Goal: Information Seeking & Learning: Learn about a topic

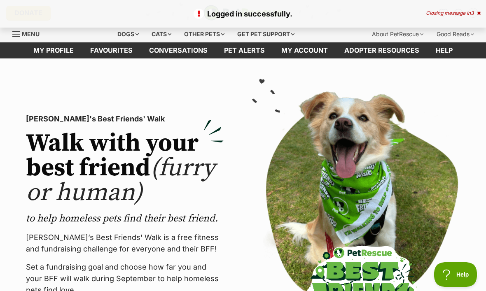
click at [134, 33] on div "Dogs" at bounding box center [128, 34] width 33 height 16
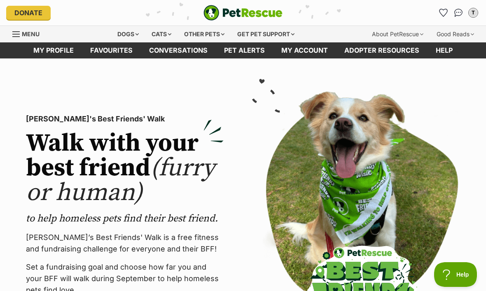
click at [125, 32] on div "Dogs" at bounding box center [128, 34] width 33 height 16
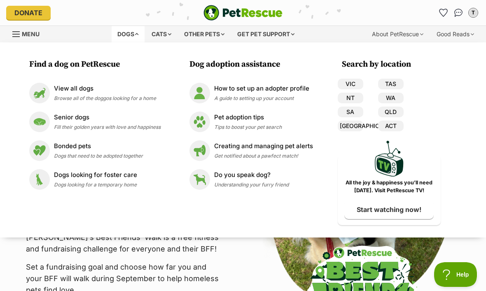
click at [73, 88] on p "View all dogs" at bounding box center [105, 88] width 102 height 9
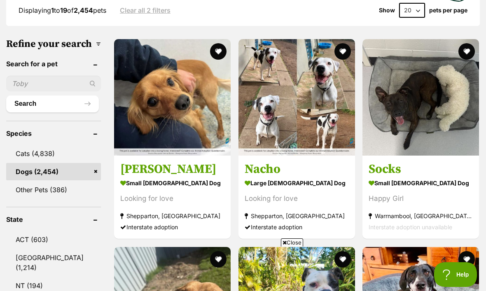
scroll to position [251, 0]
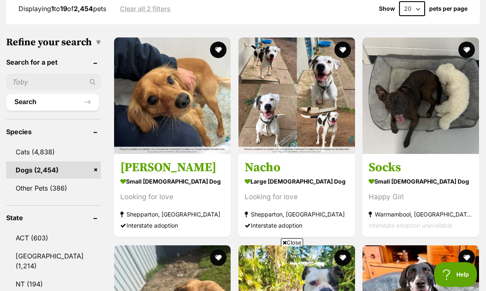
click at [33, 248] on link "[GEOGRAPHIC_DATA] (1,214)" at bounding box center [53, 261] width 95 height 27
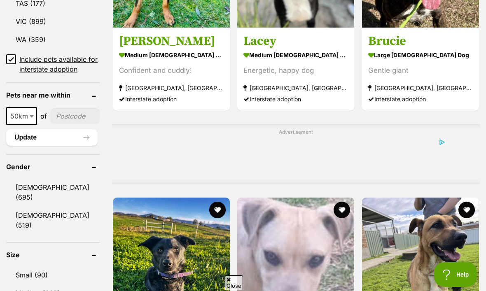
click at [39, 267] on link "Small (90)" at bounding box center [53, 275] width 94 height 17
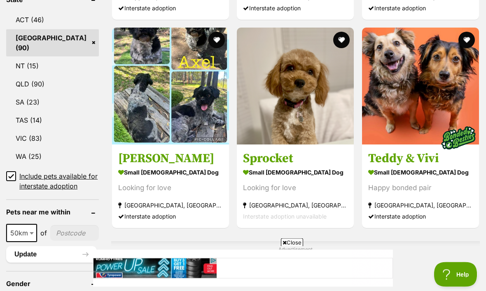
scroll to position [470, 0]
click at [282, 173] on section "small male Dog Looking for love Rutherford, NSW Interstate adoption unavailable" at bounding box center [295, 195] width 105 height 56
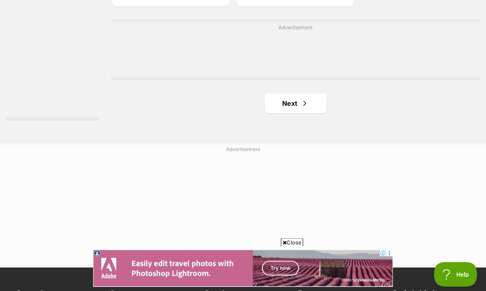
scroll to position [1887, 0]
click at [284, 116] on link "Next" at bounding box center [296, 106] width 62 height 20
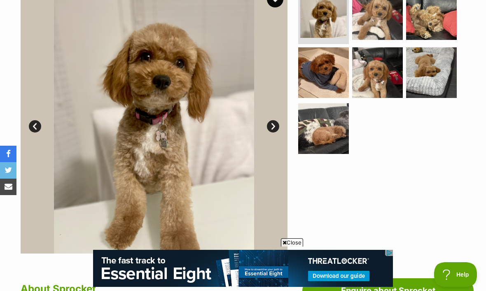
scroll to position [184, 0]
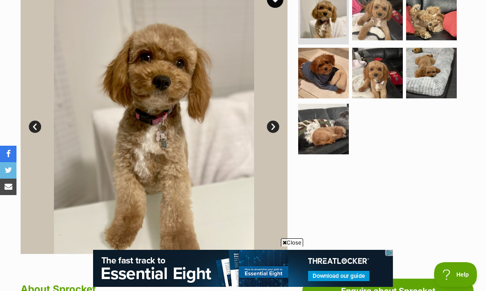
click at [274, 123] on link "Next" at bounding box center [273, 127] width 12 height 12
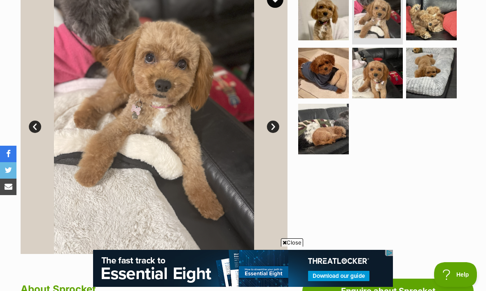
click at [268, 126] on link "Next" at bounding box center [273, 127] width 12 height 12
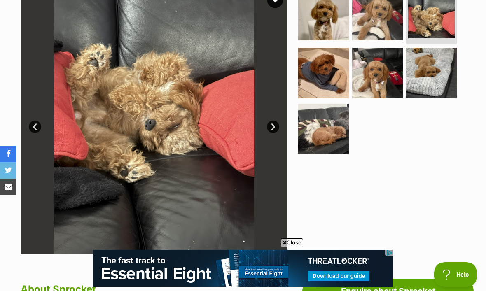
click at [272, 128] on link "Next" at bounding box center [273, 127] width 12 height 12
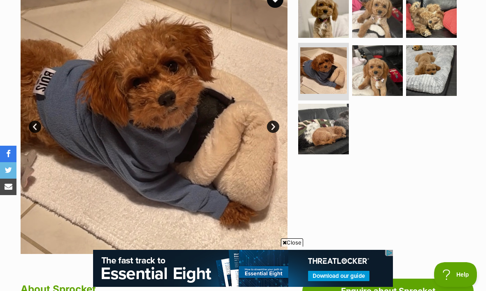
click at [267, 119] on img at bounding box center [154, 120] width 267 height 267
click at [271, 124] on link "Next" at bounding box center [273, 127] width 12 height 12
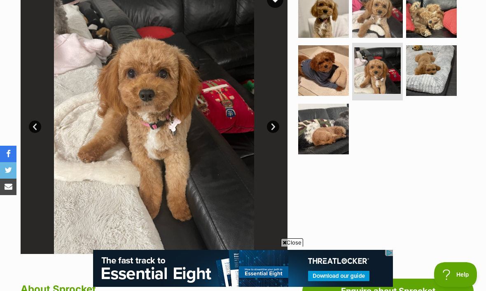
click at [269, 123] on link "Next" at bounding box center [273, 127] width 12 height 12
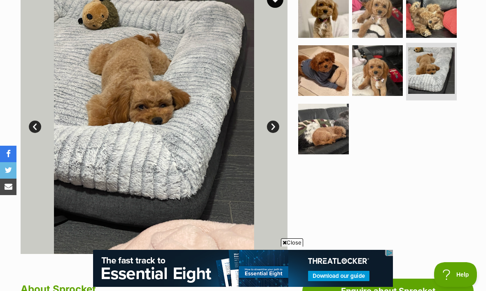
click at [271, 121] on link "Next" at bounding box center [273, 127] width 12 height 12
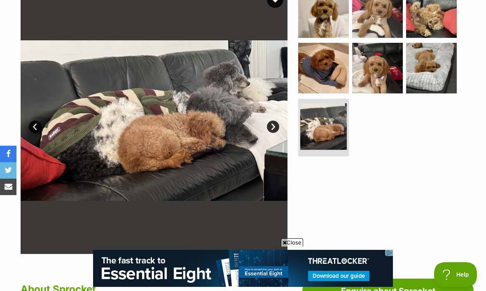
click at [275, 123] on link "Next" at bounding box center [273, 127] width 12 height 12
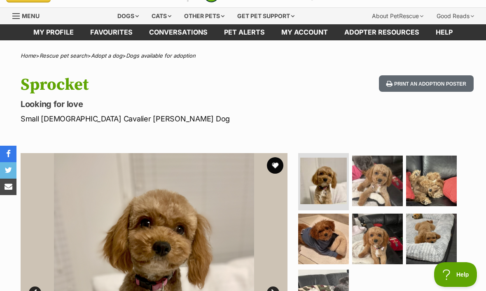
scroll to position [9, 0]
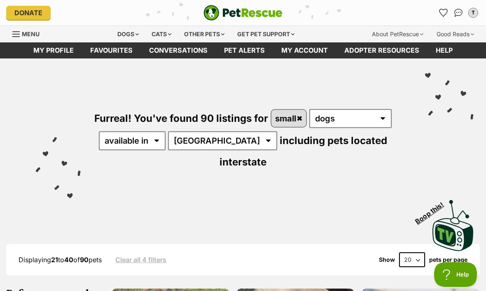
click at [244, 193] on div "Visit PetRescue TV (external site) Boop this!" at bounding box center [243, 223] width 462 height 60
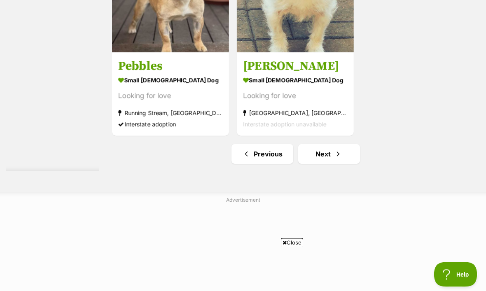
scroll to position [1826, 0]
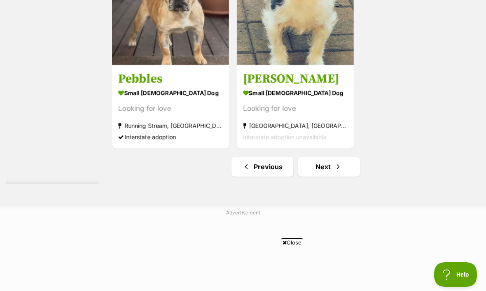
click at [317, 177] on link "Next" at bounding box center [329, 167] width 62 height 20
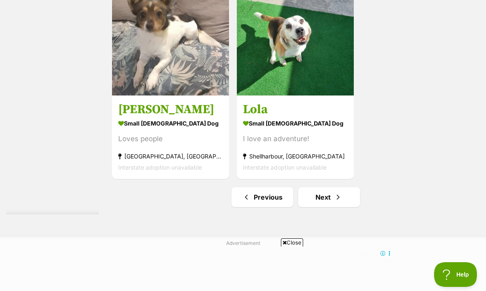
scroll to position [1909, 0]
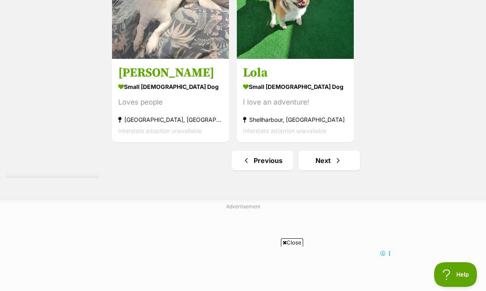
click at [334, 166] on span "Next page" at bounding box center [338, 161] width 8 height 10
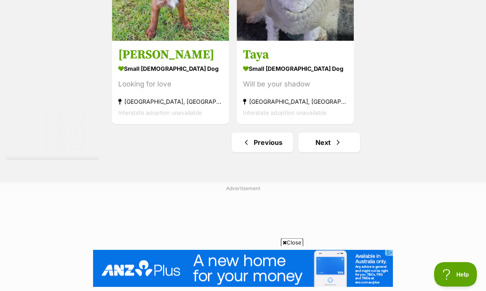
scroll to position [1849, 0]
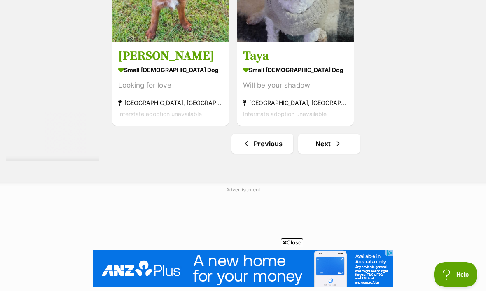
click at [317, 154] on link "Next" at bounding box center [329, 144] width 62 height 20
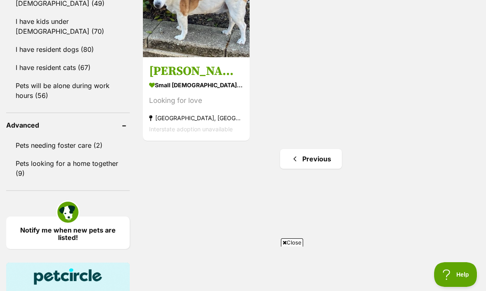
scroll to position [1012, 0]
